Goal: Navigation & Orientation: Find specific page/section

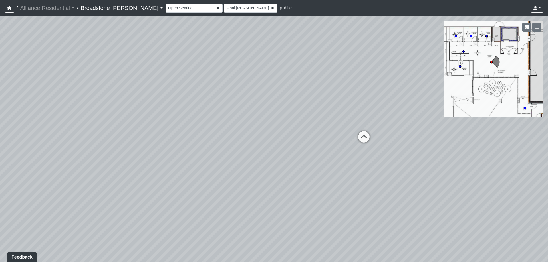
drag, startPoint x: 111, startPoint y: 93, endPoint x: 420, endPoint y: 110, distance: 310.0
click at [420, 110] on div "Loading... Lounge Loading... Booth 3 Loading... Booth 2 Loading... Stairs" at bounding box center [274, 139] width 548 height 246
drag, startPoint x: 188, startPoint y: 149, endPoint x: 389, endPoint y: 134, distance: 201.6
click at [389, 134] on div "Loading... Lounge Loading... Booth 3 Loading... Booth 2 Loading... Stairs" at bounding box center [274, 139] width 548 height 246
click at [346, 139] on div "Loading... Lounge Loading... Booth 3 Loading... Booth 2 Loading... Stairs" at bounding box center [274, 139] width 548 height 246
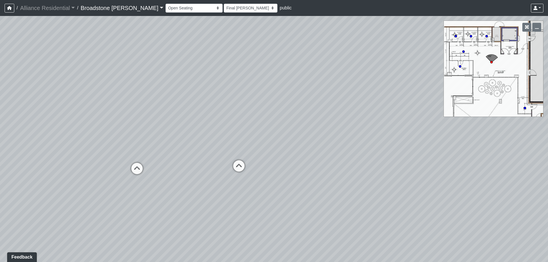
click at [408, 138] on div "Loading... Lounge Loading... Booth 3 Loading... Booth 2 Loading... Stairs" at bounding box center [274, 139] width 548 height 246
drag, startPoint x: 439, startPoint y: 144, endPoint x: 373, endPoint y: 155, distance: 67.1
click at [440, 144] on div "Loading... Lounge Loading... Booth 3 Loading... Booth 2 Loading... Stairs" at bounding box center [274, 139] width 548 height 246
drag, startPoint x: 241, startPoint y: 153, endPoint x: 284, endPoint y: 154, distance: 43.7
click at [427, 136] on div "Loading... Lounge Loading... Booth 3 Loading... Booth 2 Loading... Stairs" at bounding box center [274, 139] width 548 height 246
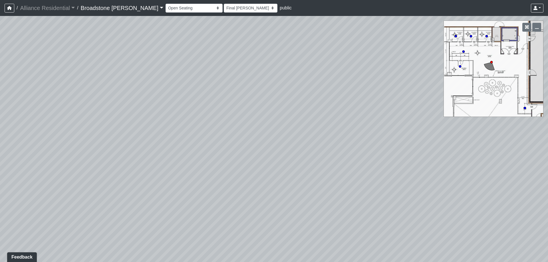
drag, startPoint x: 359, startPoint y: 133, endPoint x: 349, endPoint y: 143, distance: 13.5
click at [432, 131] on div "Loading... Lounge Loading... Booth 3 Loading... Booth 2 Loading... Stairs" at bounding box center [274, 139] width 548 height 246
drag, startPoint x: 383, startPoint y: 124, endPoint x: 265, endPoint y: 130, distance: 118.4
click at [389, 124] on div "Loading... Lounge Loading... Booth 3 Loading... Booth 2 Loading... Stairs" at bounding box center [274, 139] width 548 height 246
drag, startPoint x: 383, startPoint y: 123, endPoint x: 442, endPoint y: 151, distance: 64.5
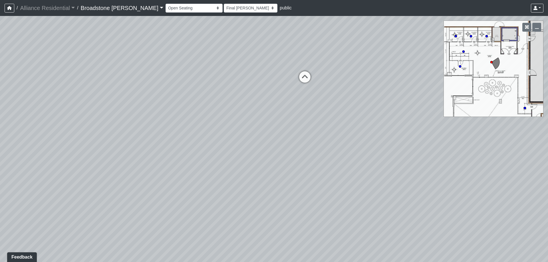
click at [442, 151] on div "Loading... Lounge Loading... Booth 3 Loading... Booth 2 Loading... Stairs" at bounding box center [274, 139] width 548 height 246
click at [311, 89] on icon at bounding box center [311, 90] width 17 height 17
select select "co-work-stairs"
drag, startPoint x: 300, startPoint y: 121, endPoint x: 159, endPoint y: 145, distance: 143.4
click at [128, 152] on div "Loading... Lounge Loading... Booth 3 Loading... Booth 2 Loading... Stairs Loadi…" at bounding box center [274, 139] width 548 height 246
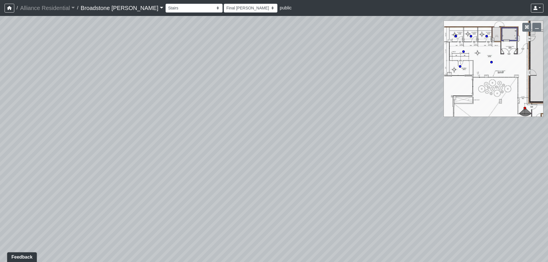
drag, startPoint x: 139, startPoint y: 122, endPoint x: 260, endPoint y: 123, distance: 120.2
click at [69, 117] on div "Loading... Lounge Loading... Booth 3 Loading... Booth 2 Loading... Stairs Loadi…" at bounding box center [274, 139] width 548 height 246
drag, startPoint x: 308, startPoint y: 125, endPoint x: 283, endPoint y: 121, distance: 25.1
click at [92, 122] on div "Loading... Lounge Loading... Booth 3 Loading... Booth 2 Loading... Stairs Loadi…" at bounding box center [274, 139] width 548 height 246
drag, startPoint x: 174, startPoint y: 115, endPoint x: 113, endPoint y: 59, distance: 83.7
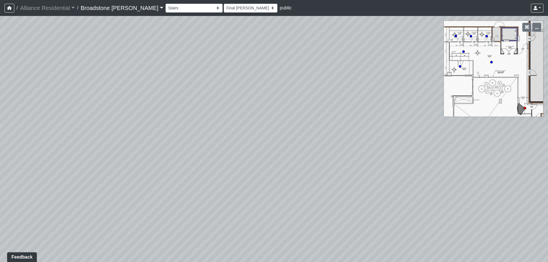
click at [113, 59] on div "Loading... Lounge Loading... Booth 3 Loading... Booth 2 Loading... Stairs Loadi…" at bounding box center [274, 139] width 548 height 246
